Goal: Check status: Check status

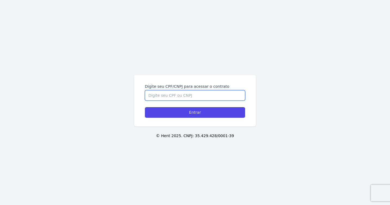
click at [152, 94] on input "Digite seu CPF/CNPJ para acessar o contrato" at bounding box center [195, 95] width 100 height 10
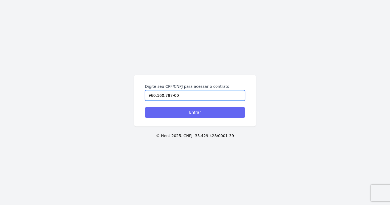
type input "960.160.787-00"
click at [207, 112] on input "Entrar" at bounding box center [195, 112] width 100 height 11
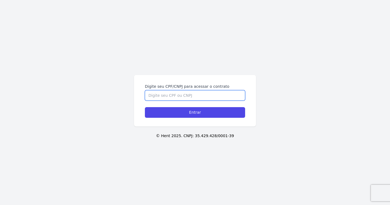
click at [180, 97] on input "Digite seu CPF/CNPJ para acessar o contrato" at bounding box center [195, 95] width 100 height 10
type input "7"
type input "960.160.787-00"
click at [145, 107] on input "Entrar" at bounding box center [195, 112] width 100 height 11
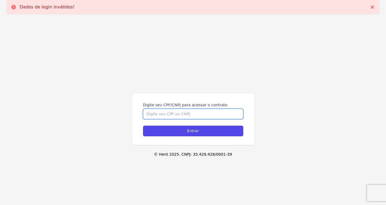
click at [176, 111] on input "Digite seu CPF/CNPJ para acessar o contrato" at bounding box center [193, 114] width 100 height 10
type input "96016078700"
click at [143, 125] on input "Entrar" at bounding box center [193, 130] width 100 height 11
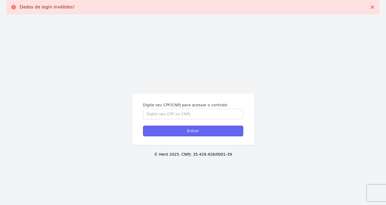
click at [198, 132] on input "Entrar" at bounding box center [193, 130] width 100 height 11
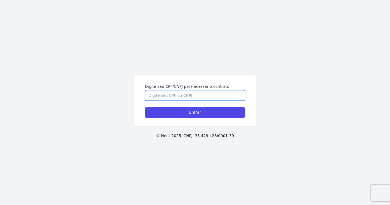
click at [148, 94] on input "Digite seu CPF/CNPJ para acessar o contrato" at bounding box center [195, 95] width 100 height 10
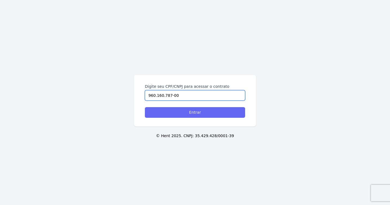
type input "960.160.787-00"
click at [192, 111] on input "Entrar" at bounding box center [195, 112] width 100 height 11
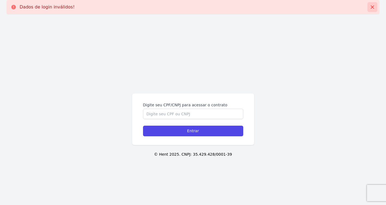
click at [371, 7] on icon at bounding box center [371, 6] width 5 height 5
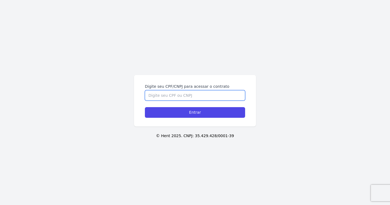
click at [182, 94] on input "Digite seu CPF/CNPJ para acessar o contrato" at bounding box center [195, 95] width 100 height 10
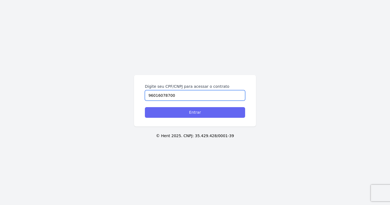
type input "96016078700"
click at [186, 113] on input "Entrar" at bounding box center [195, 112] width 100 height 11
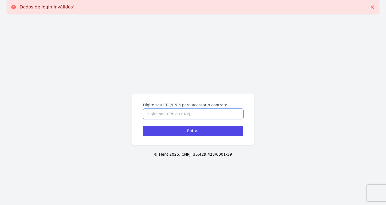
click at [195, 116] on input "Digite seu CPF/CNPJ para acessar o contrato" at bounding box center [193, 114] width 100 height 10
click at [372, 8] on icon at bounding box center [371, 6] width 5 height 5
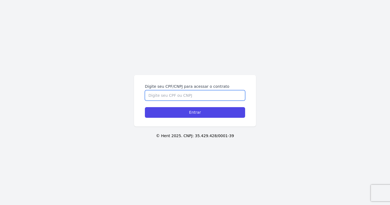
click at [186, 96] on input "Digite seu CPF/CNPJ para acessar o contrato" at bounding box center [195, 95] width 100 height 10
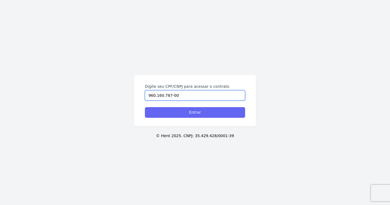
type input "960.160.787-00"
click at [180, 111] on input "Entrar" at bounding box center [195, 112] width 100 height 11
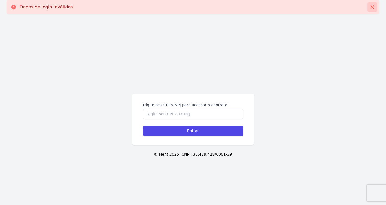
click at [375, 8] on button at bounding box center [372, 7] width 10 height 10
